Goal: Task Accomplishment & Management: Complete application form

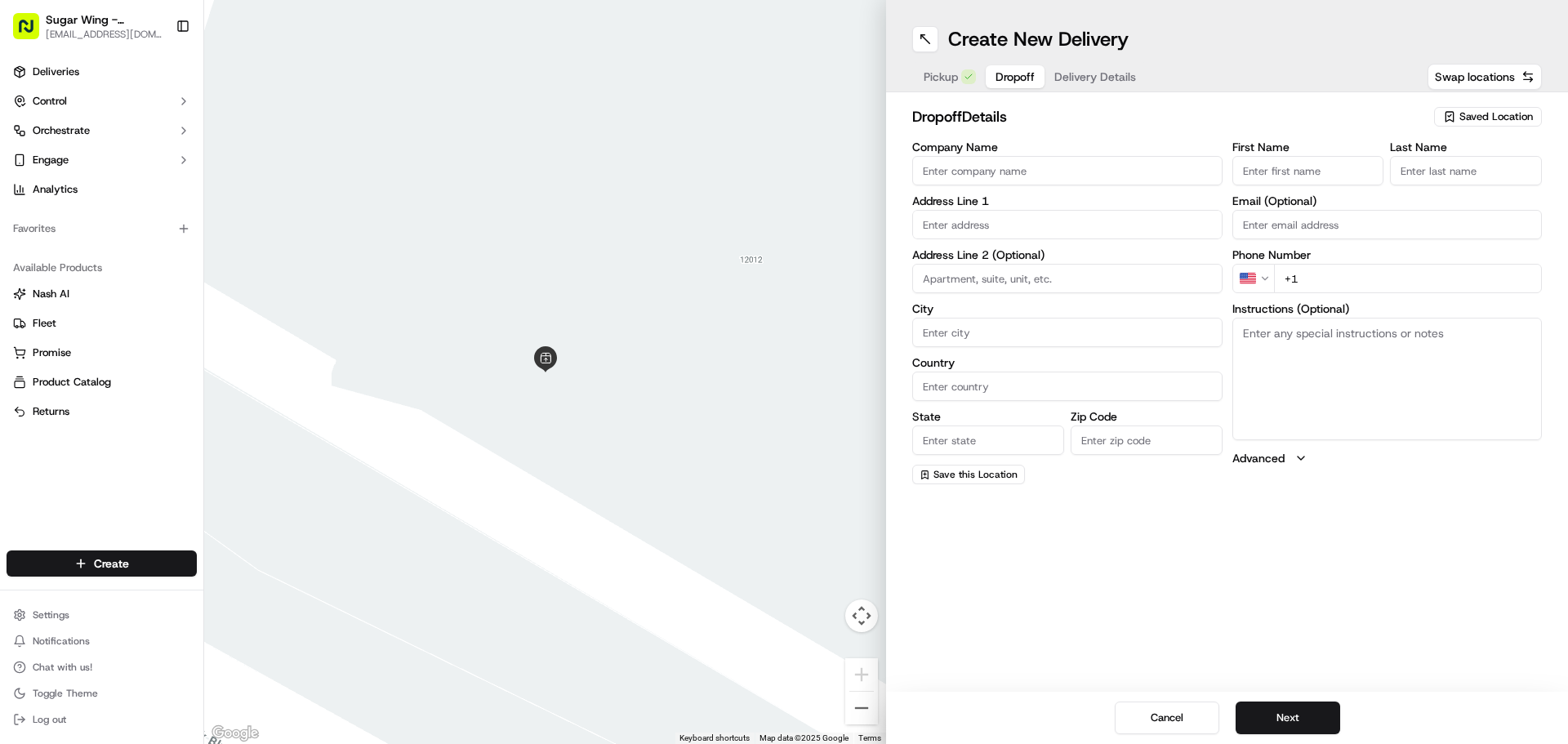
click at [1043, 178] on input "Company Name" at bounding box center [1067, 170] width 310 height 30
click at [973, 215] on div "Company Name Address Line 1 Address Line 2 (Optional) City Country State Zip Co…" at bounding box center [1067, 313] width 310 height 343
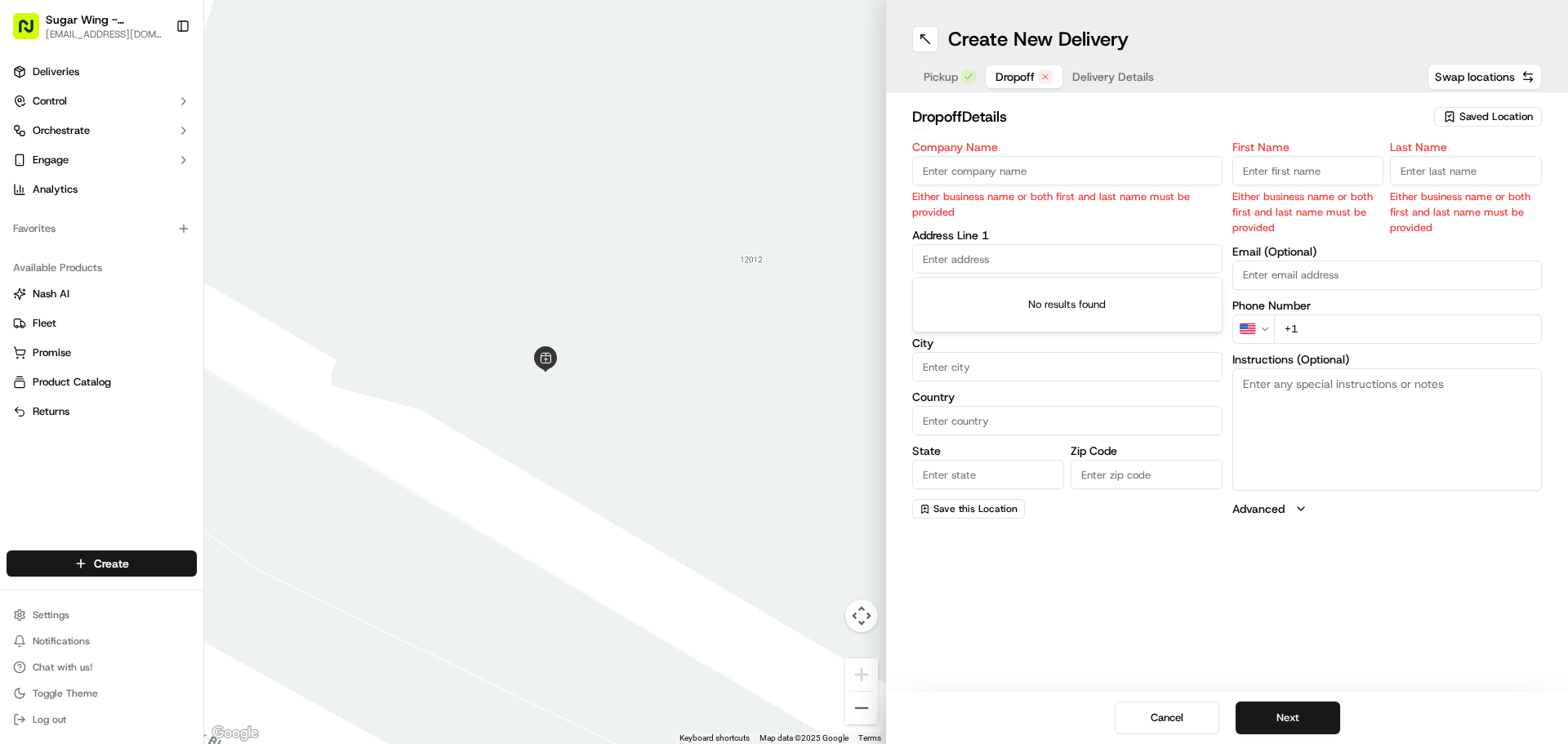
click at [991, 254] on input "text" at bounding box center [1067, 259] width 310 height 30
click at [1311, 158] on input "First Name" at bounding box center [1308, 170] width 152 height 30
type input "[PERSON_NAME]"
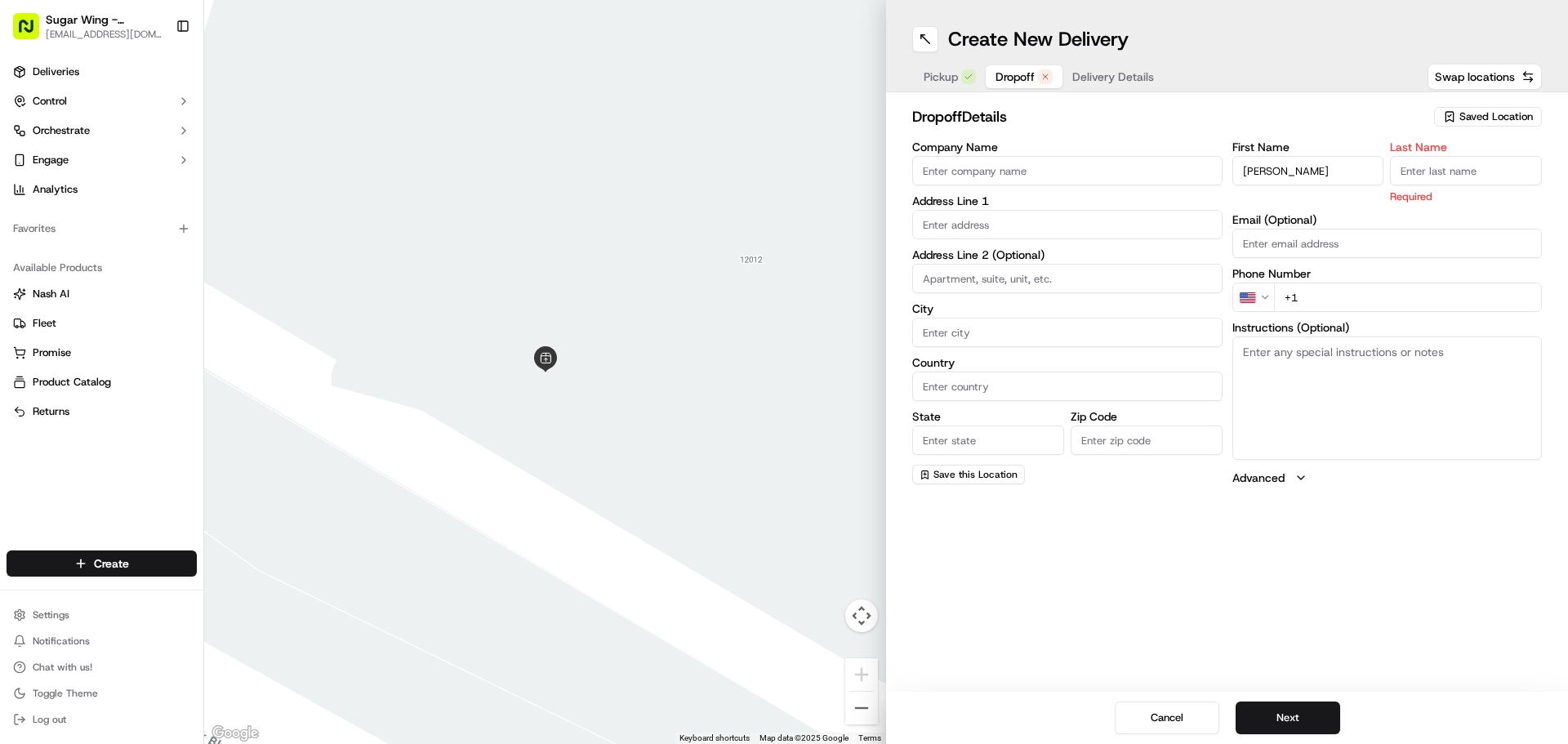
click at [1411, 164] on input "Last Name" at bounding box center [1466, 170] width 152 height 30
type input "[PERSON_NAME]"
click at [1294, 181] on input "[PERSON_NAME]" at bounding box center [1308, 170] width 152 height 30
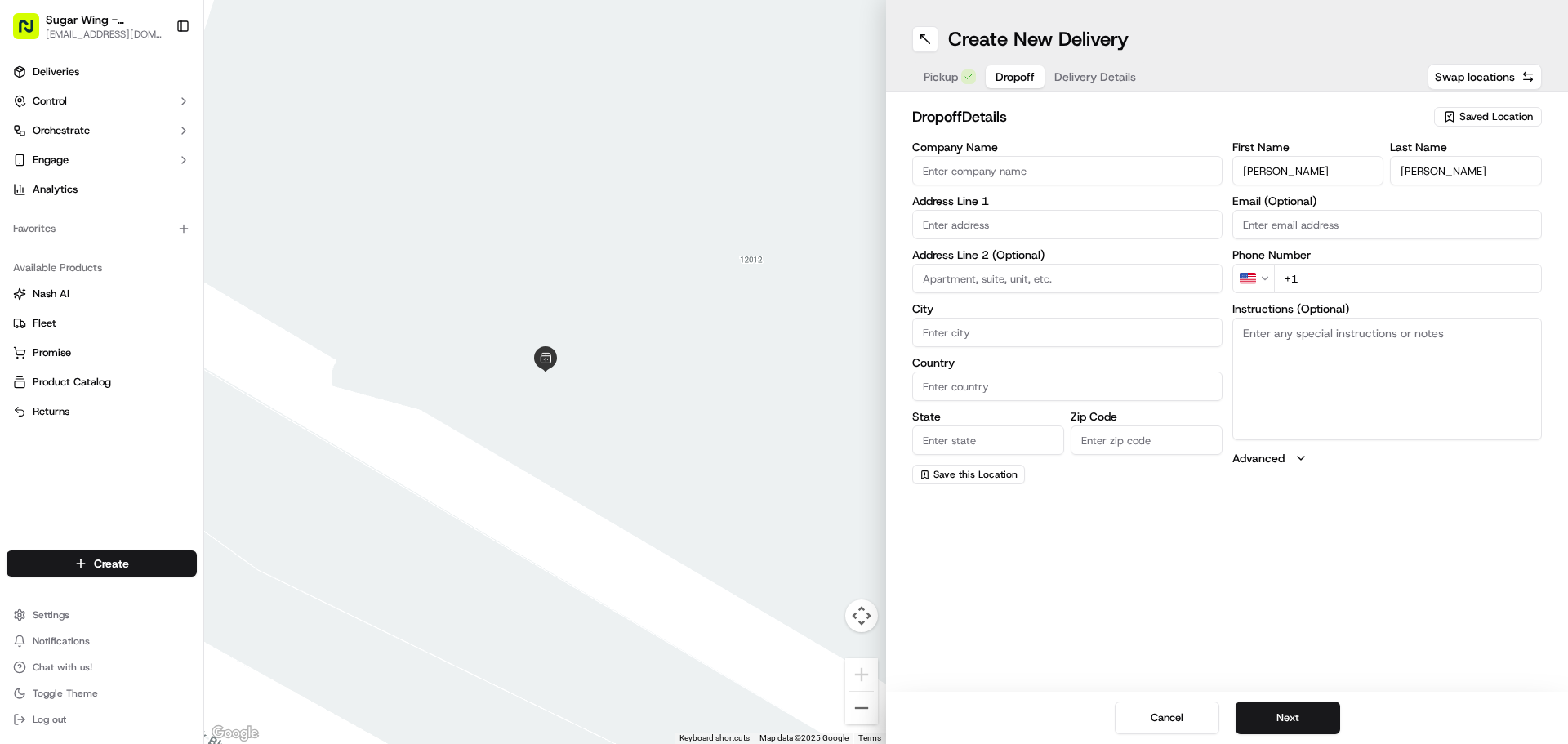
click at [1294, 181] on input "[PERSON_NAME]" at bounding box center [1308, 170] width 152 height 30
type input "[PERSON_NAME]"
click at [1084, 215] on input "text" at bounding box center [1067, 225] width 310 height 30
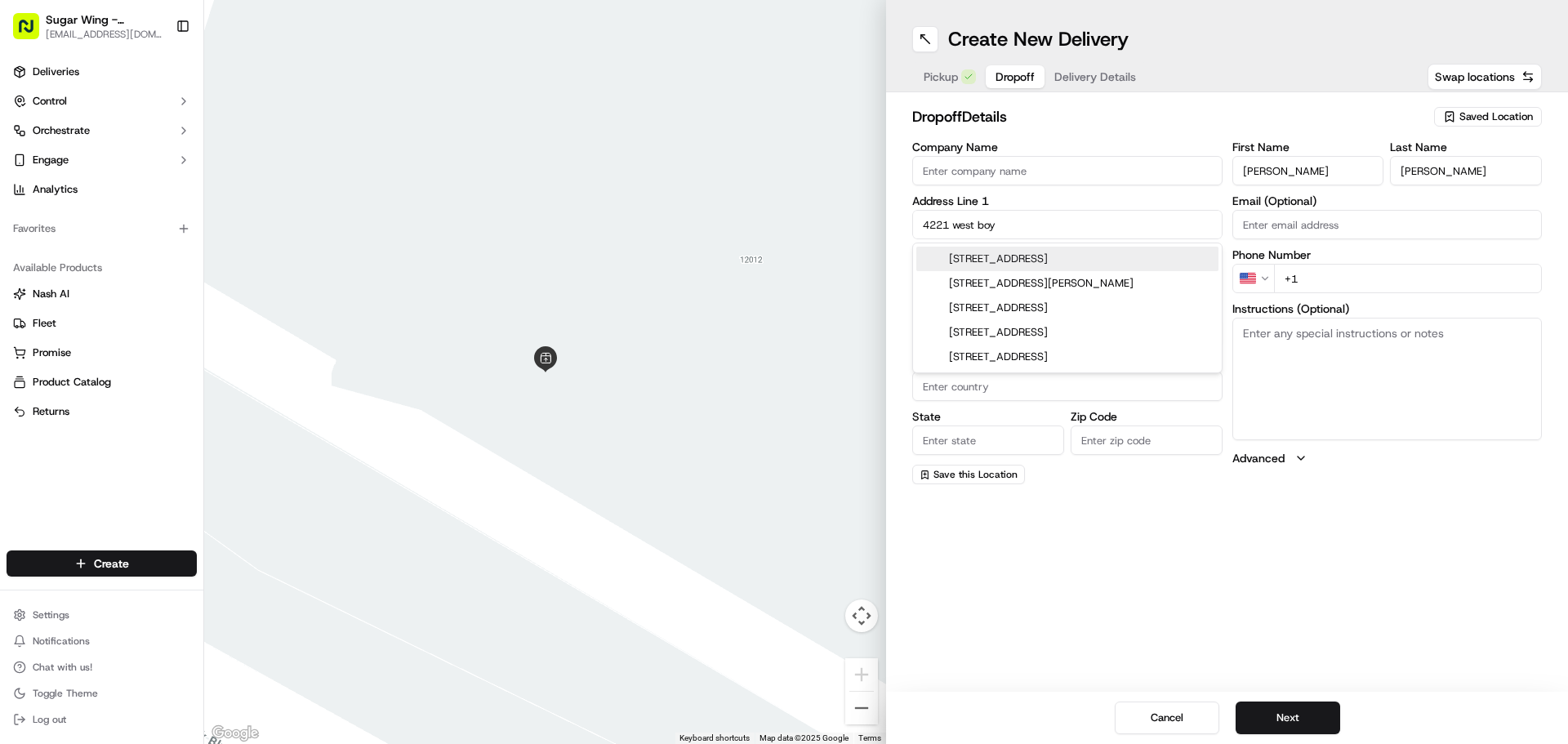
click at [1091, 255] on div "[STREET_ADDRESS]" at bounding box center [1067, 259] width 302 height 24
type input "[STREET_ADDRESS]"
type input "[GEOGRAPHIC_DATA]"
type input "FL"
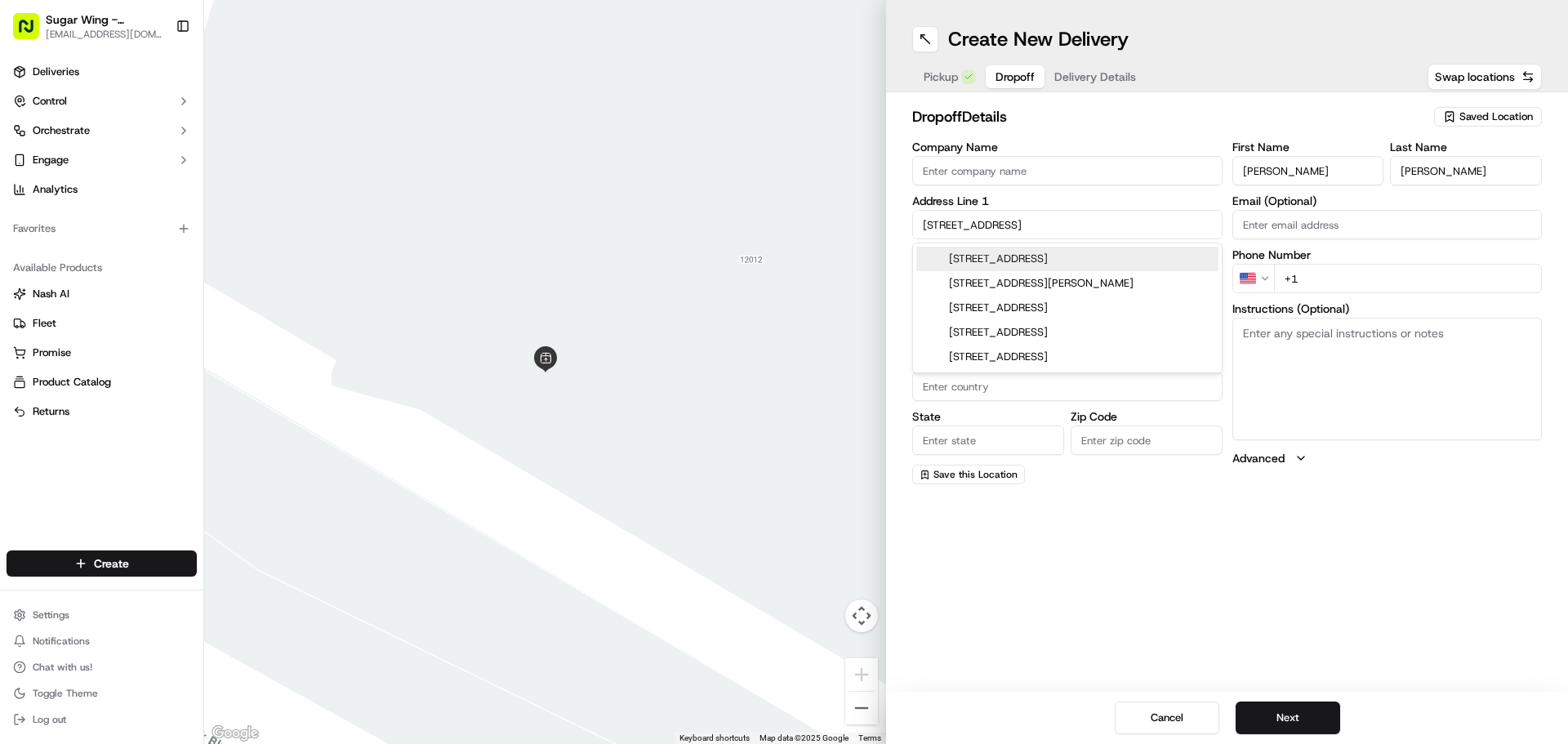
type input "33607"
type input "[STREET_ADDRESS]"
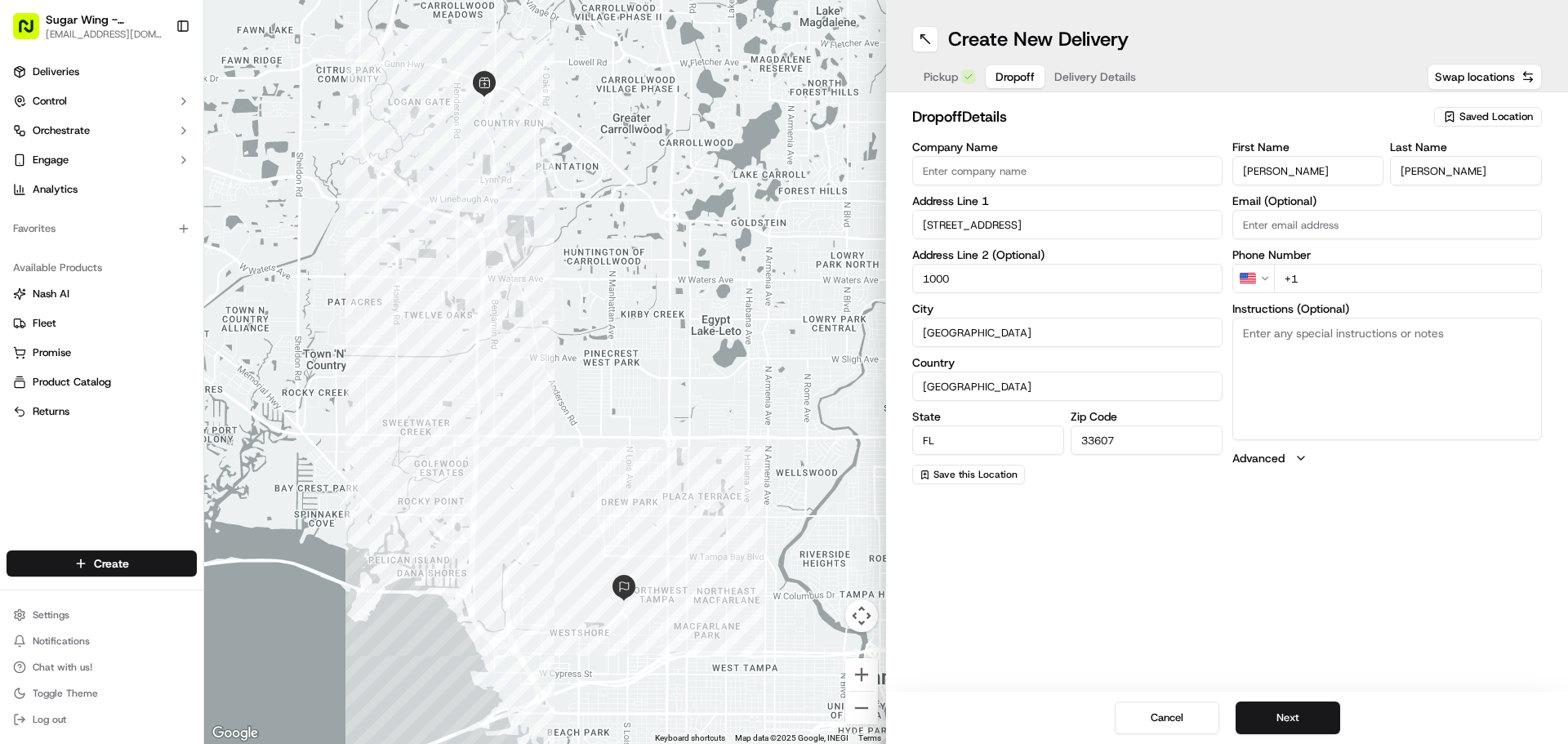
type input "1000"
click at [1328, 270] on input "+1" at bounding box center [1408, 279] width 268 height 30
type input "[PHONE_NUMBER]"
click at [1336, 340] on textarea "Instructions (Optional)" at bounding box center [1387, 379] width 310 height 122
type textarea "c"
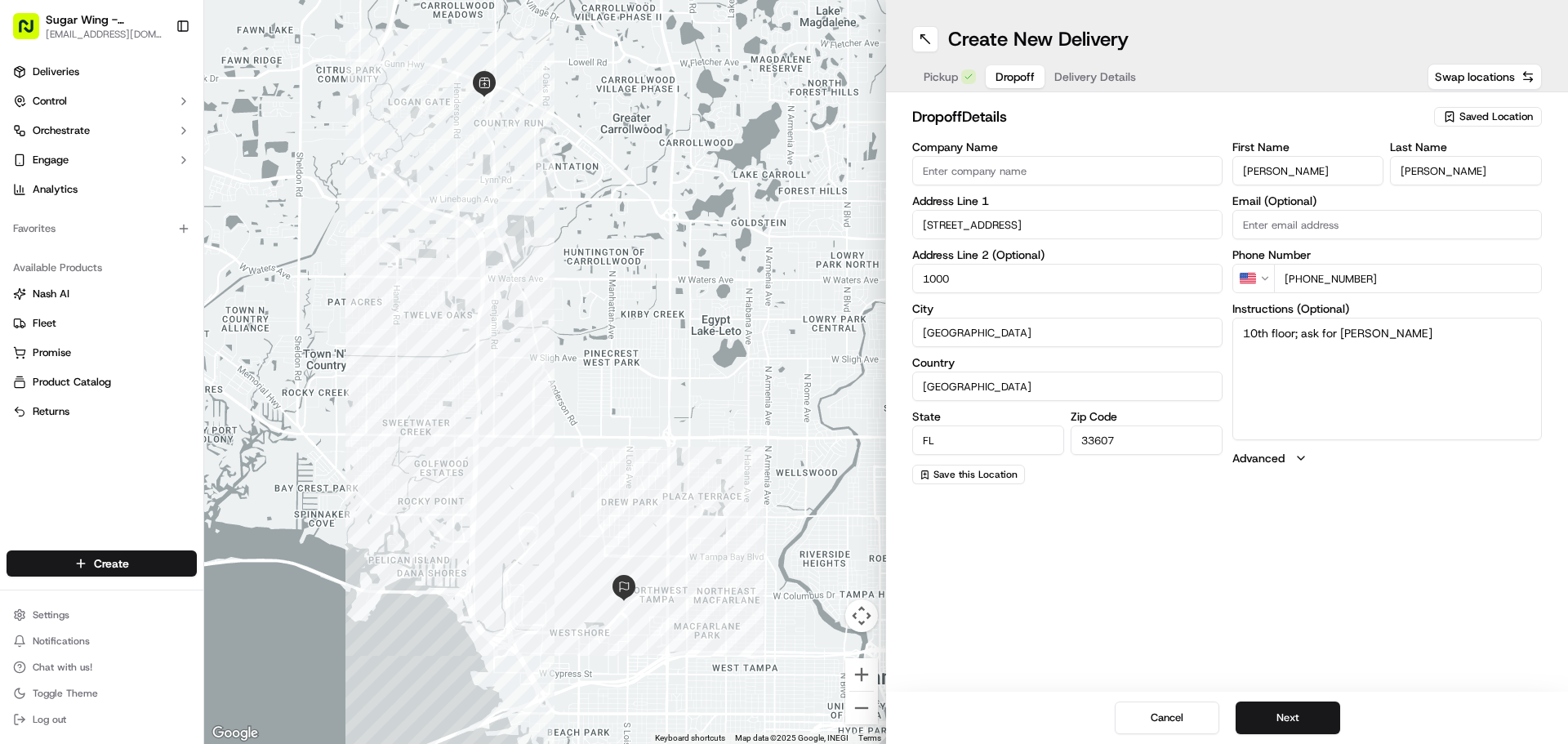
click at [1349, 334] on textarea "10th floor; ask for [PERSON_NAME]" at bounding box center [1387, 379] width 310 height 122
click at [1398, 336] on textarea "10th floor; ask for [PERSON_NAME]" at bounding box center [1387, 379] width 310 height 122
type textarea "10th floor; ask for [PERSON_NAME]"
drag, startPoint x: 1166, startPoint y: 577, endPoint x: 1156, endPoint y: 613, distance: 37.4
click at [1157, 614] on div "Create New Delivery Pickup Dropoff Delivery Details Swap locations dropoff Deta…" at bounding box center [1227, 372] width 682 height 744
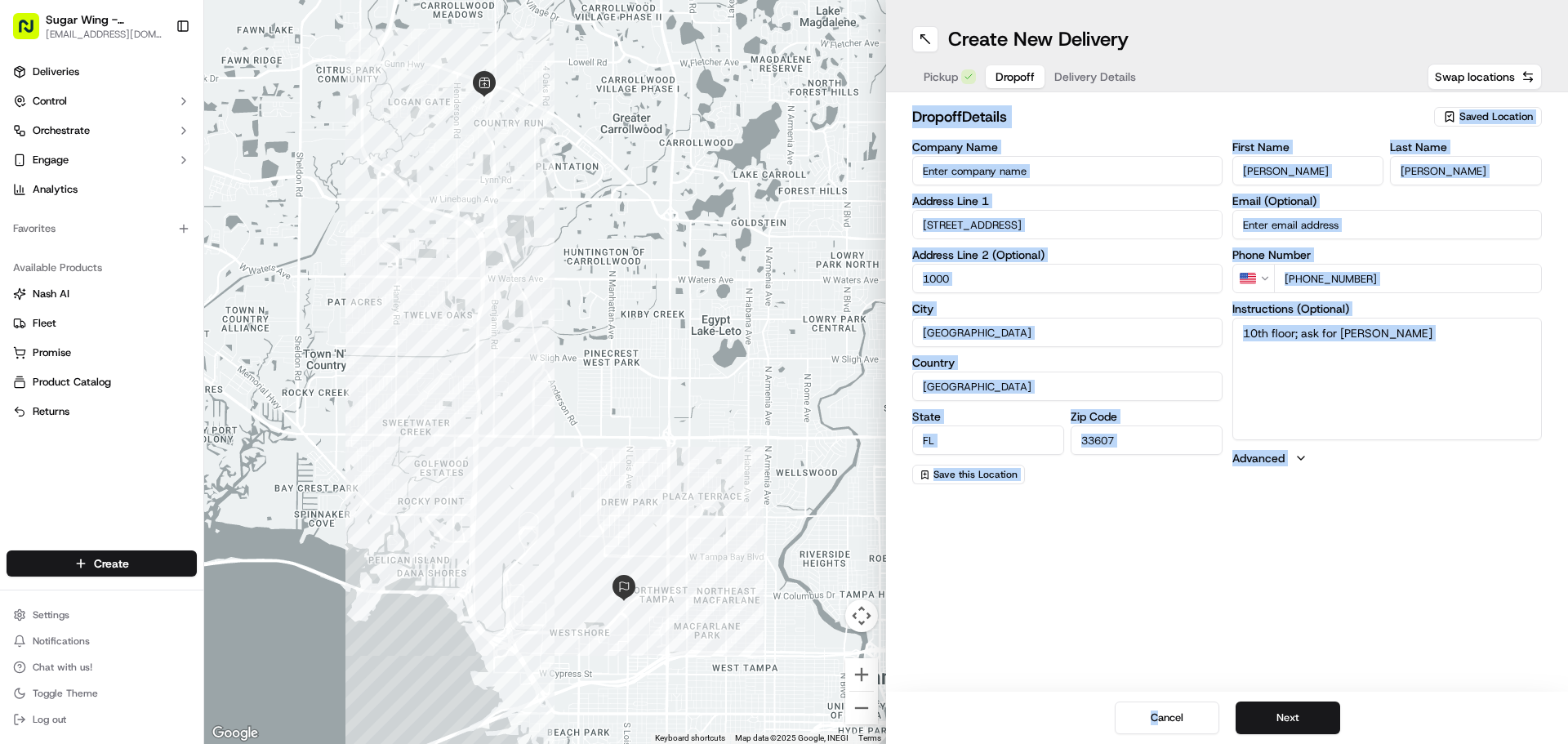
click at [1156, 613] on div "Create New Delivery Pickup Dropoff Delivery Details Swap locations dropoff Deta…" at bounding box center [1227, 372] width 682 height 744
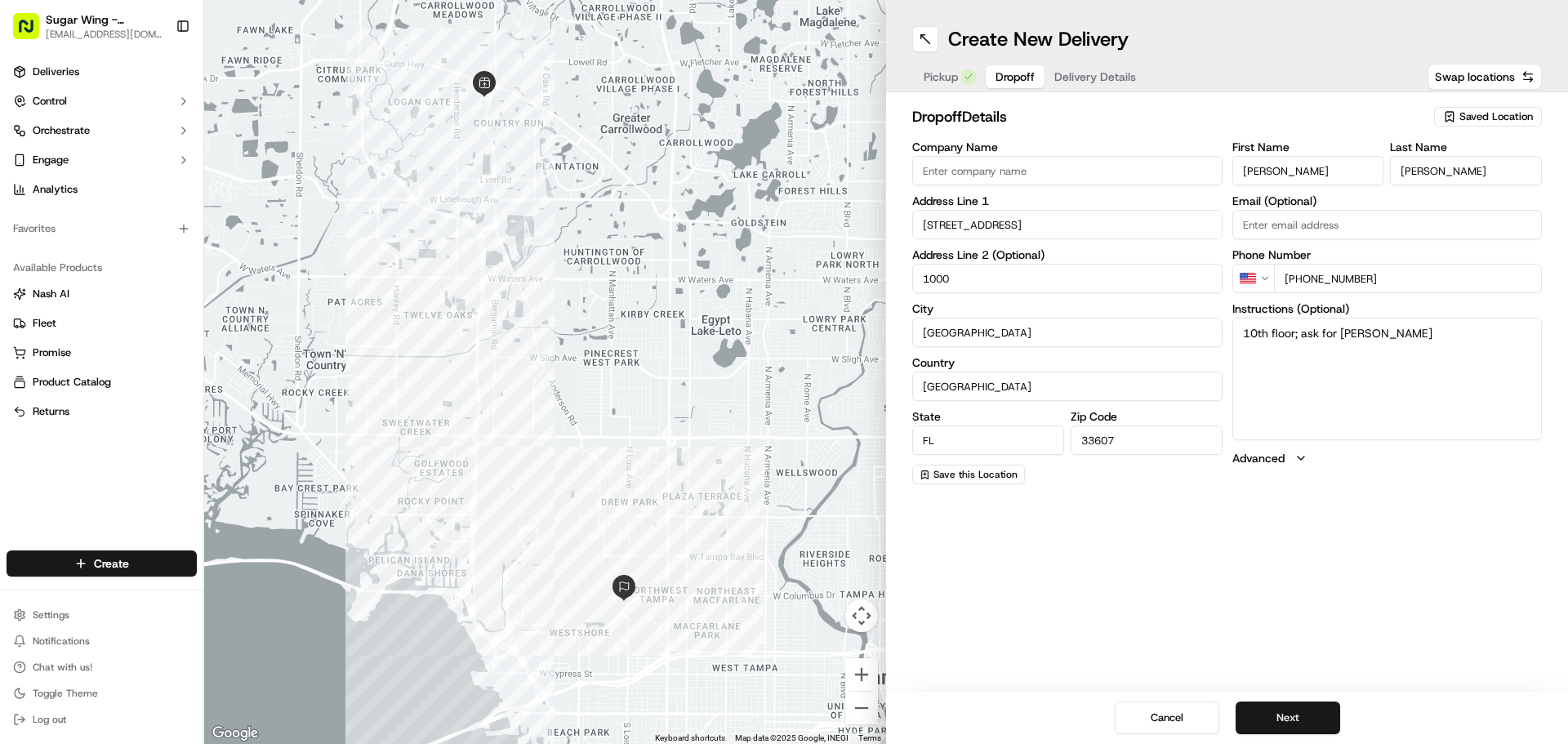
click at [1086, 84] on span "Delivery Details" at bounding box center [1094, 76] width 81 height 17
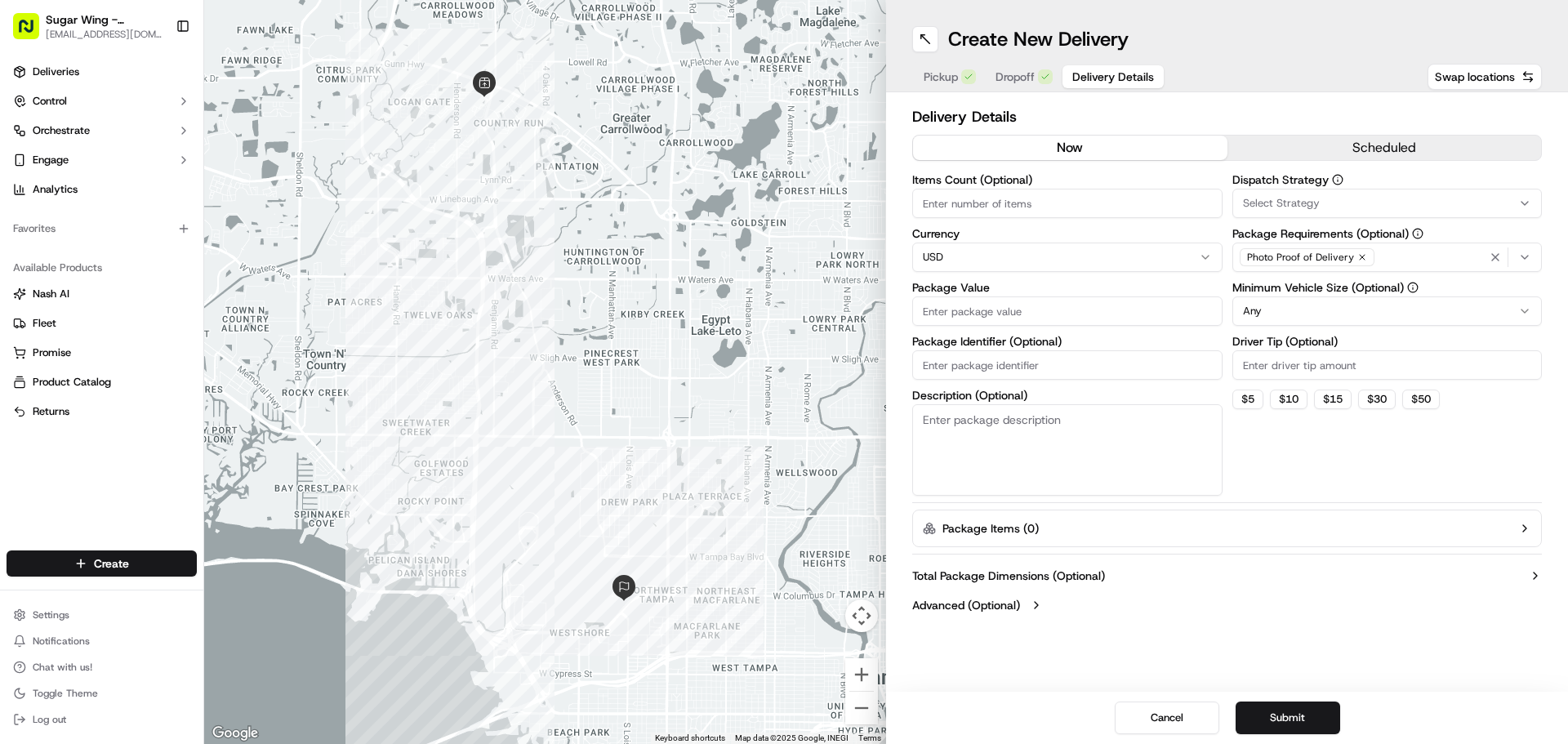
click at [1061, 304] on input "Package Value" at bounding box center [1067, 311] width 310 height 30
type input "200.00"
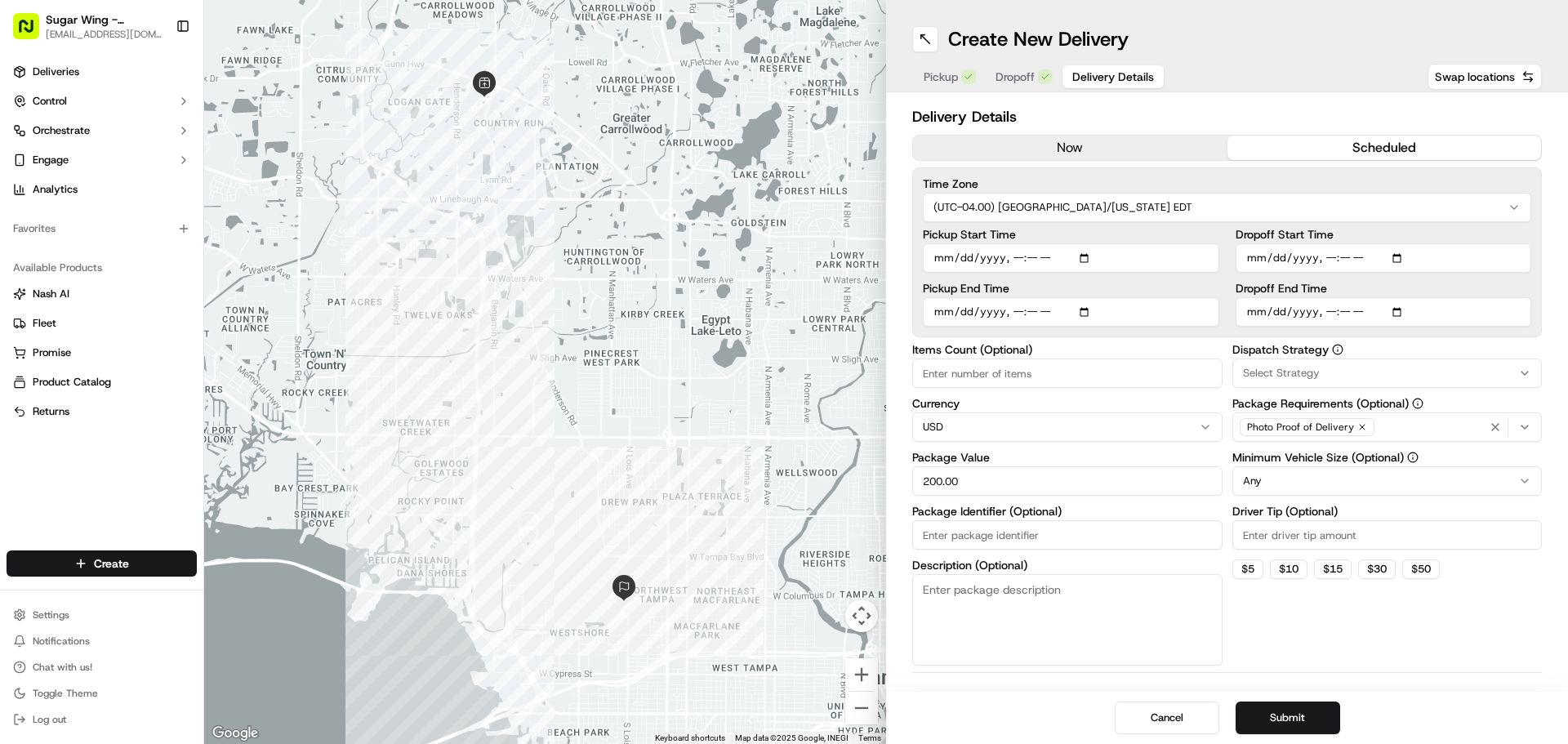
click at [1345, 154] on button "scheduled" at bounding box center [1383, 148] width 314 height 24
click at [1269, 311] on input "Dropoff End Time" at bounding box center [1383, 312] width 296 height 30
type input "[DATE]T11:30"
click at [1400, 344] on label "Dispatch Strategy" at bounding box center [1387, 349] width 310 height 11
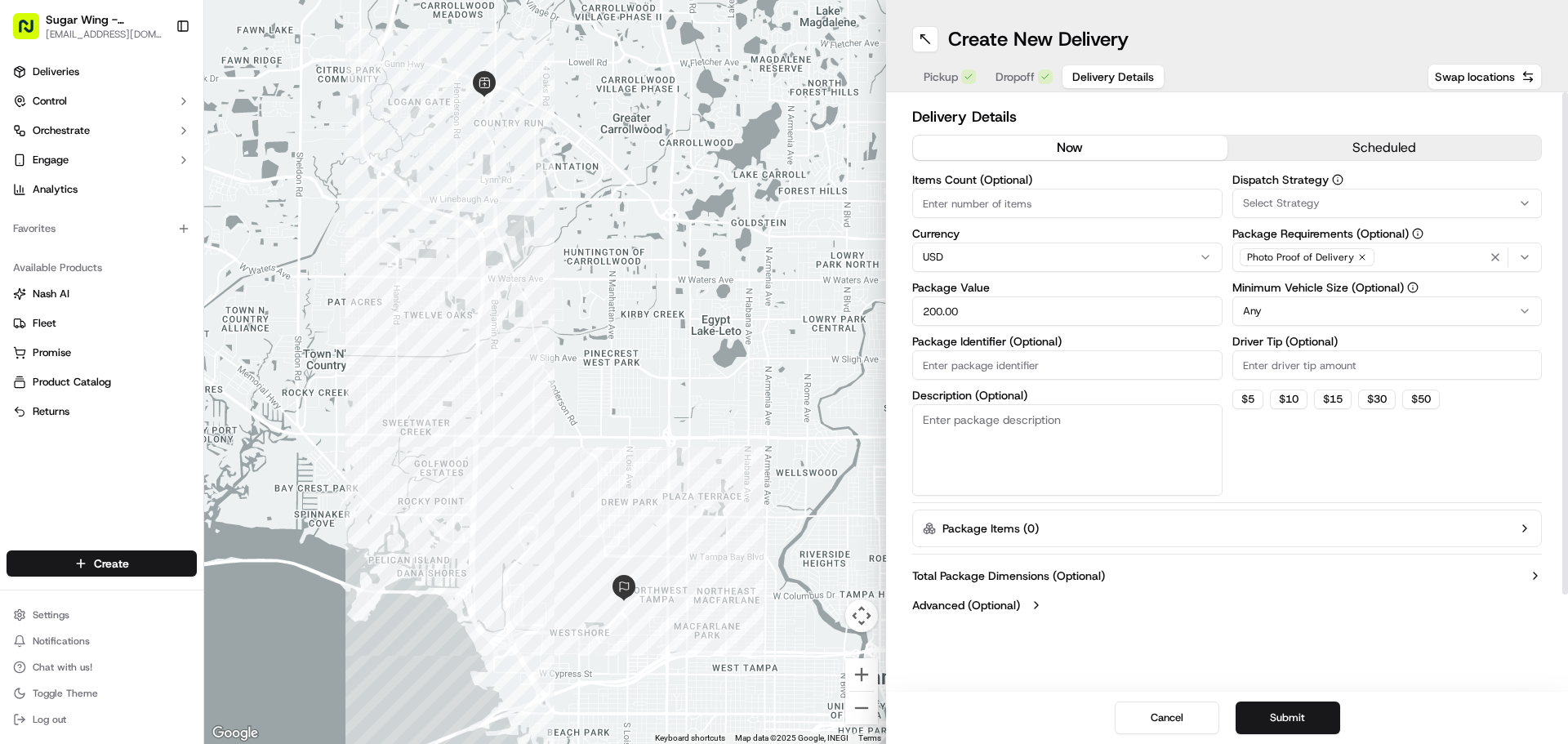
click at [1099, 142] on button "now" at bounding box center [1070, 148] width 314 height 24
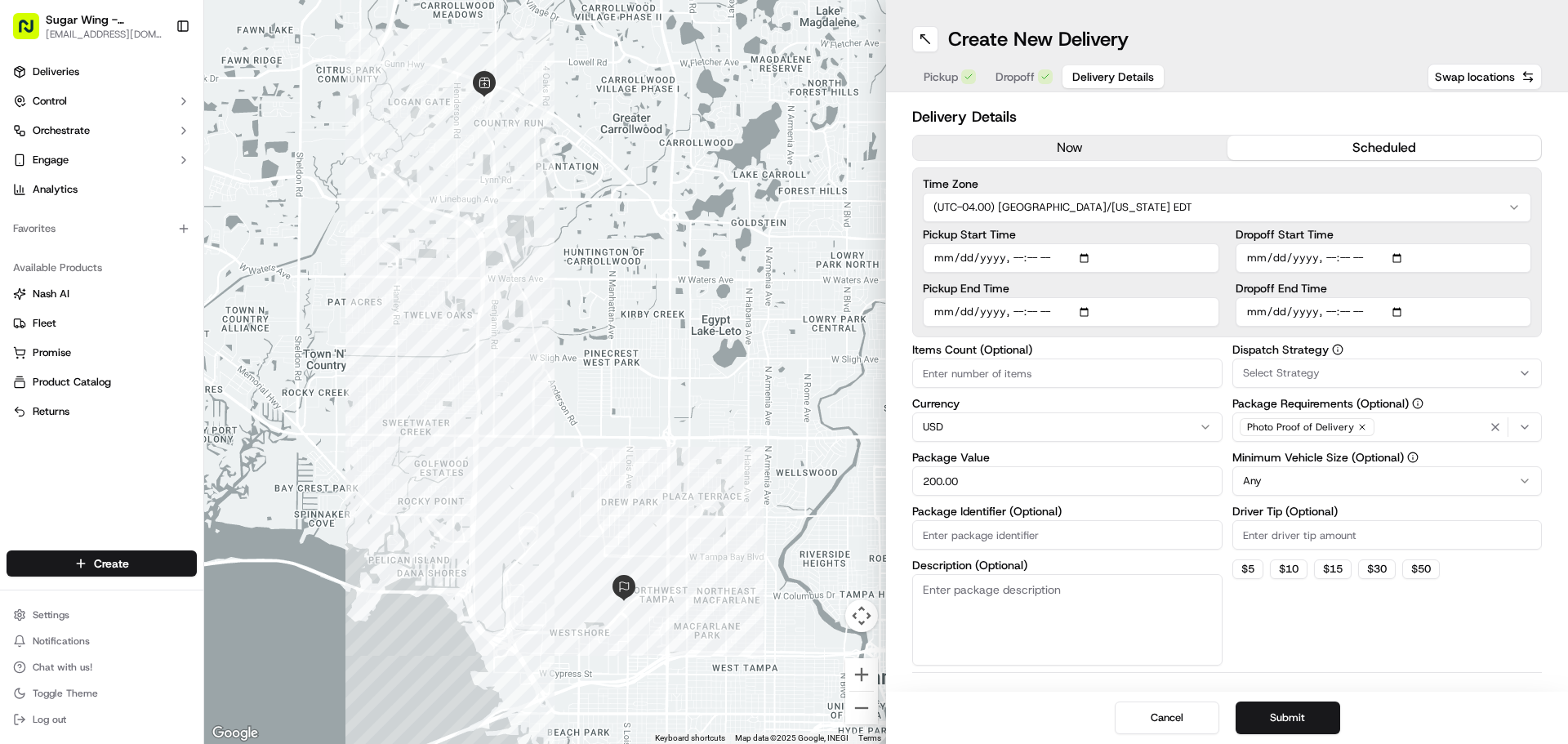
click at [1309, 136] on button "scheduled" at bounding box center [1383, 148] width 314 height 24
click at [914, 78] on button "Pickup" at bounding box center [950, 77] width 72 height 23
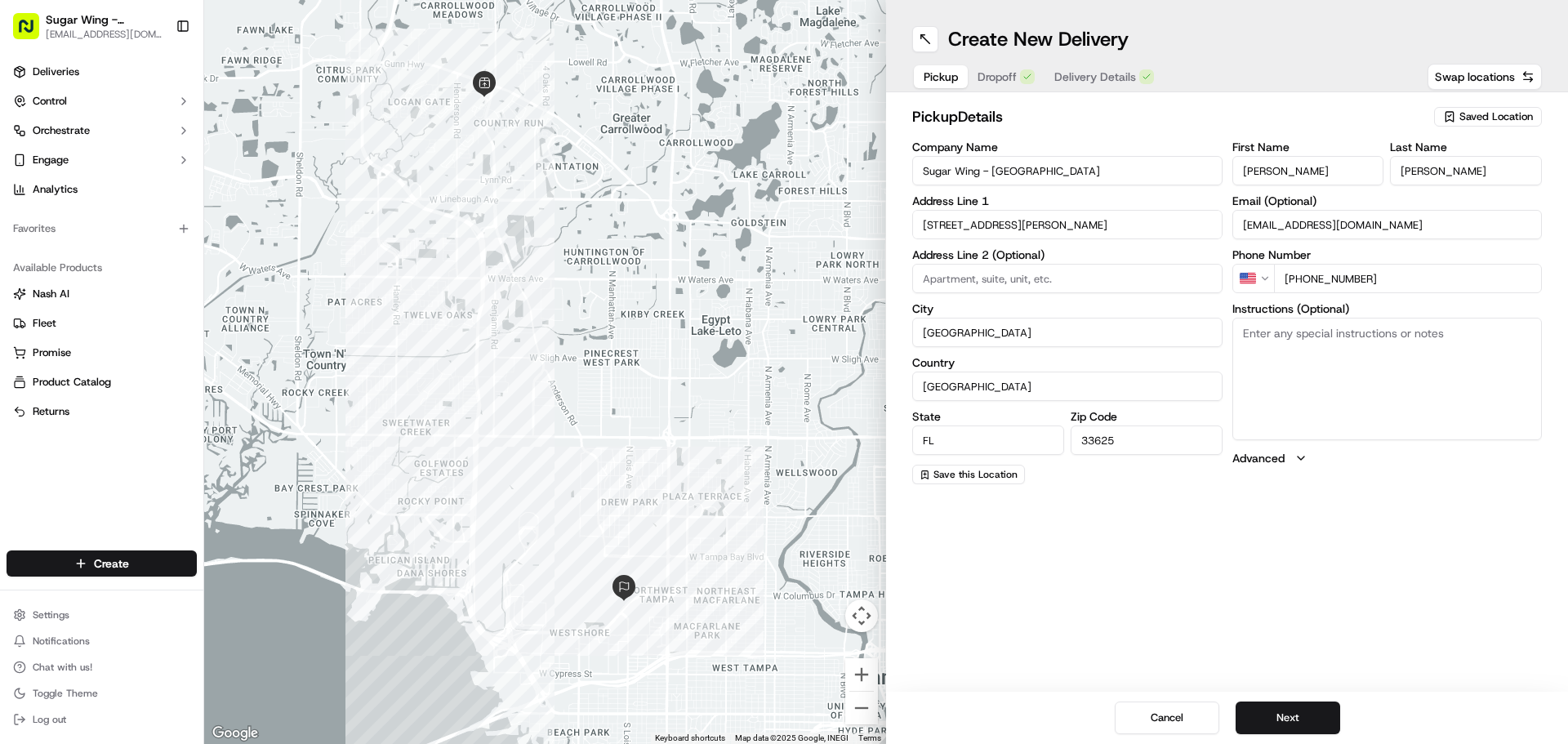
click at [1014, 76] on span "Dropoff" at bounding box center [997, 76] width 39 height 17
click at [1078, 76] on span "Delivery Details" at bounding box center [1094, 76] width 81 height 17
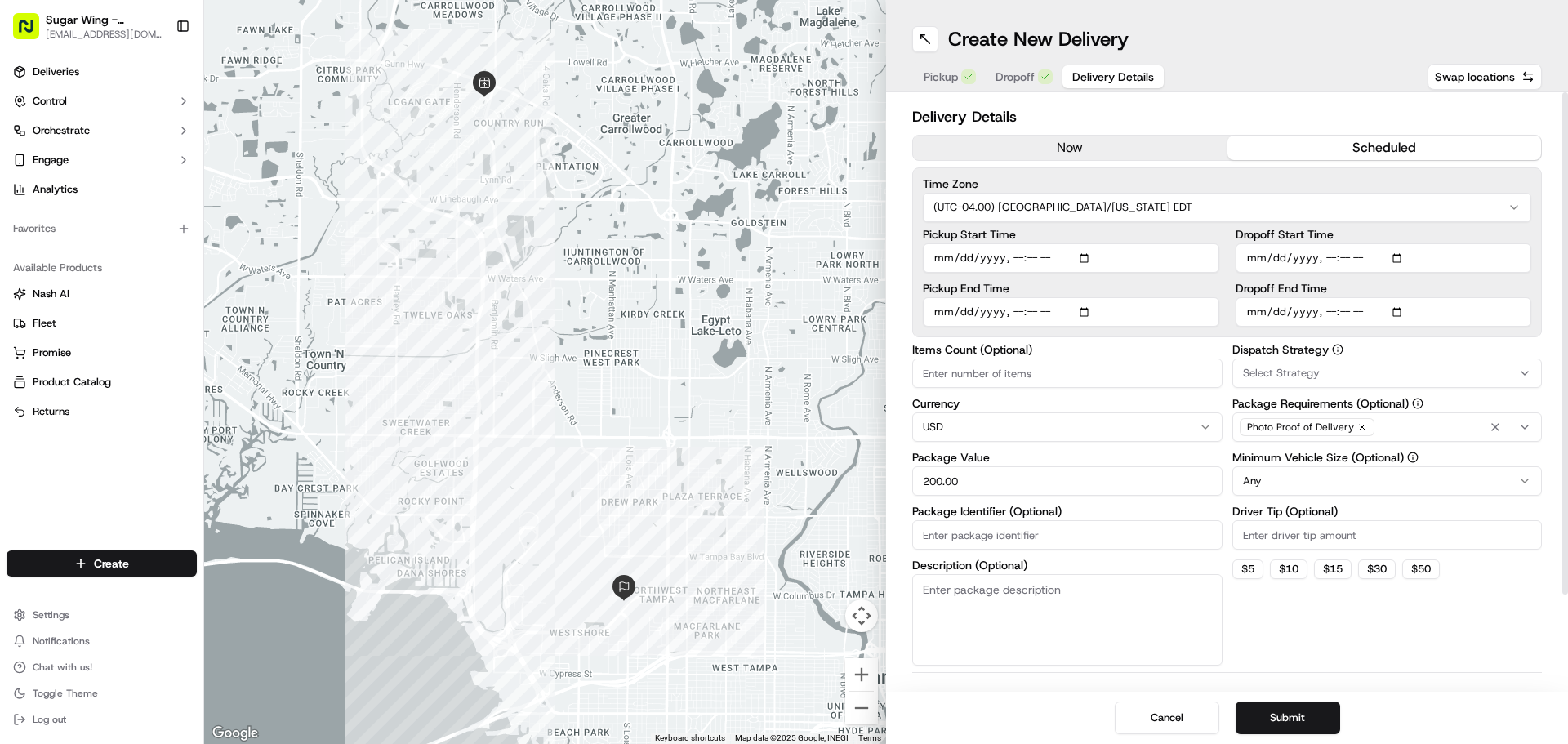
click at [1258, 311] on input "Dropoff End Time" at bounding box center [1383, 312] width 296 height 30
type input "[DATE]T11:30"
click at [1481, 341] on div "Delivery Details now scheduled Time Zone (UTC-04.00) [GEOGRAPHIC_DATA]/[US_STAT…" at bounding box center [1227, 447] width 630 height 684
click at [1324, 709] on button "Submit" at bounding box center [1288, 717] width 105 height 32
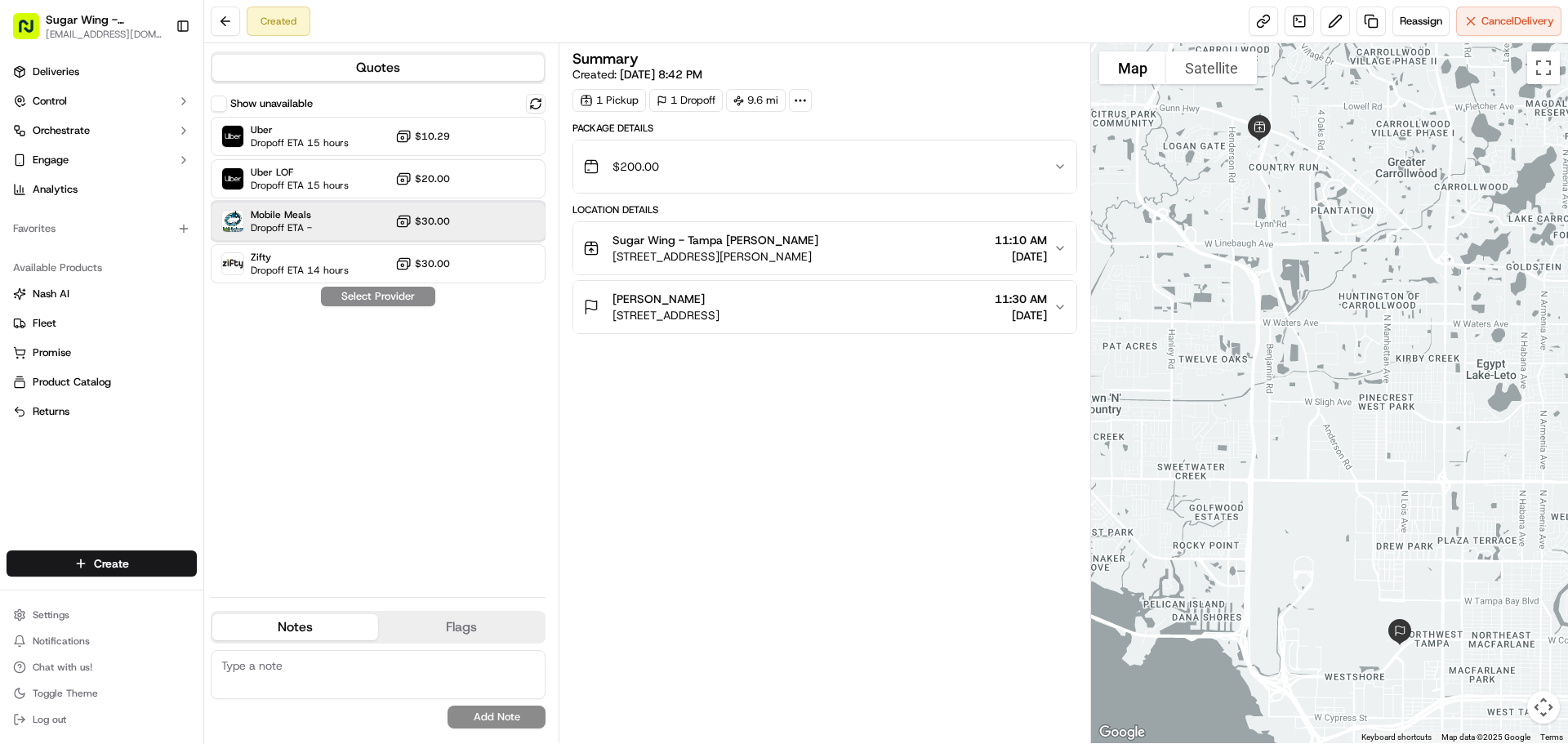
click at [334, 212] on div "Mobile Meals Dropoff ETA - $30.00" at bounding box center [378, 221] width 335 height 39
click at [382, 301] on button "Assign Provider" at bounding box center [378, 296] width 116 height 19
